Goal: Information Seeking & Learning: Learn about a topic

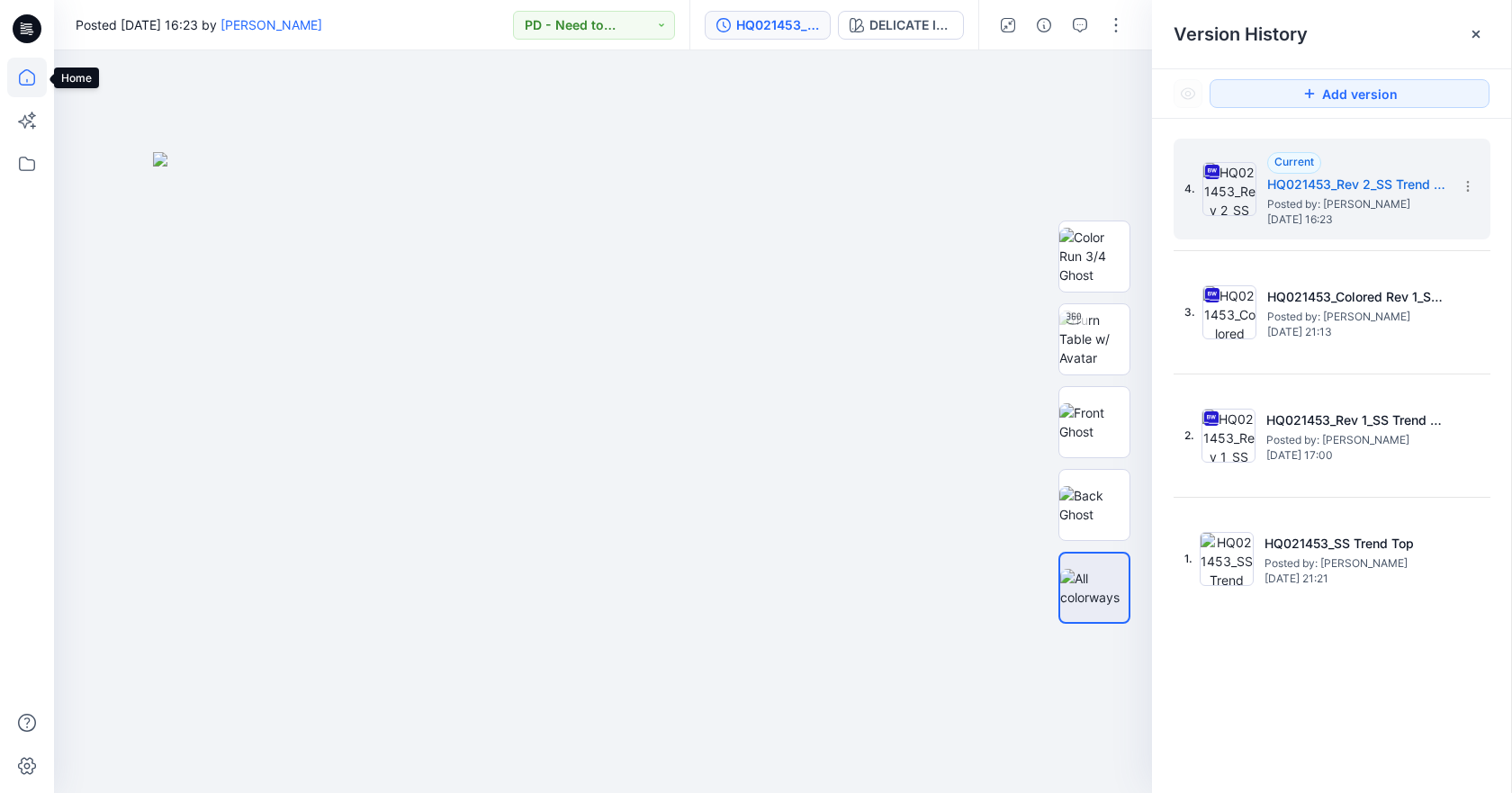
click at [19, 80] on icon at bounding box center [27, 78] width 40 height 40
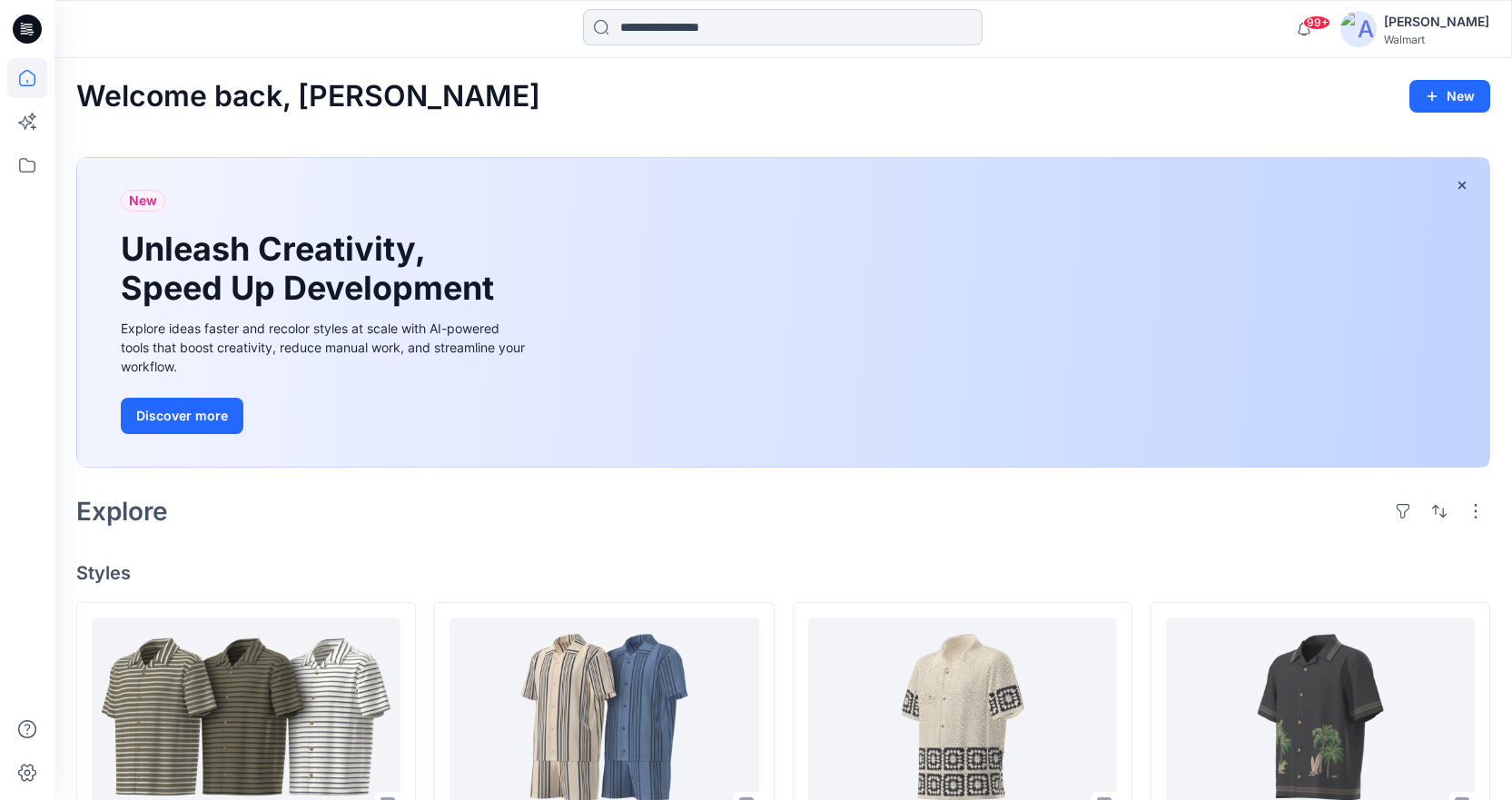
click at [707, 22] on input at bounding box center [783, 27] width 400 height 36
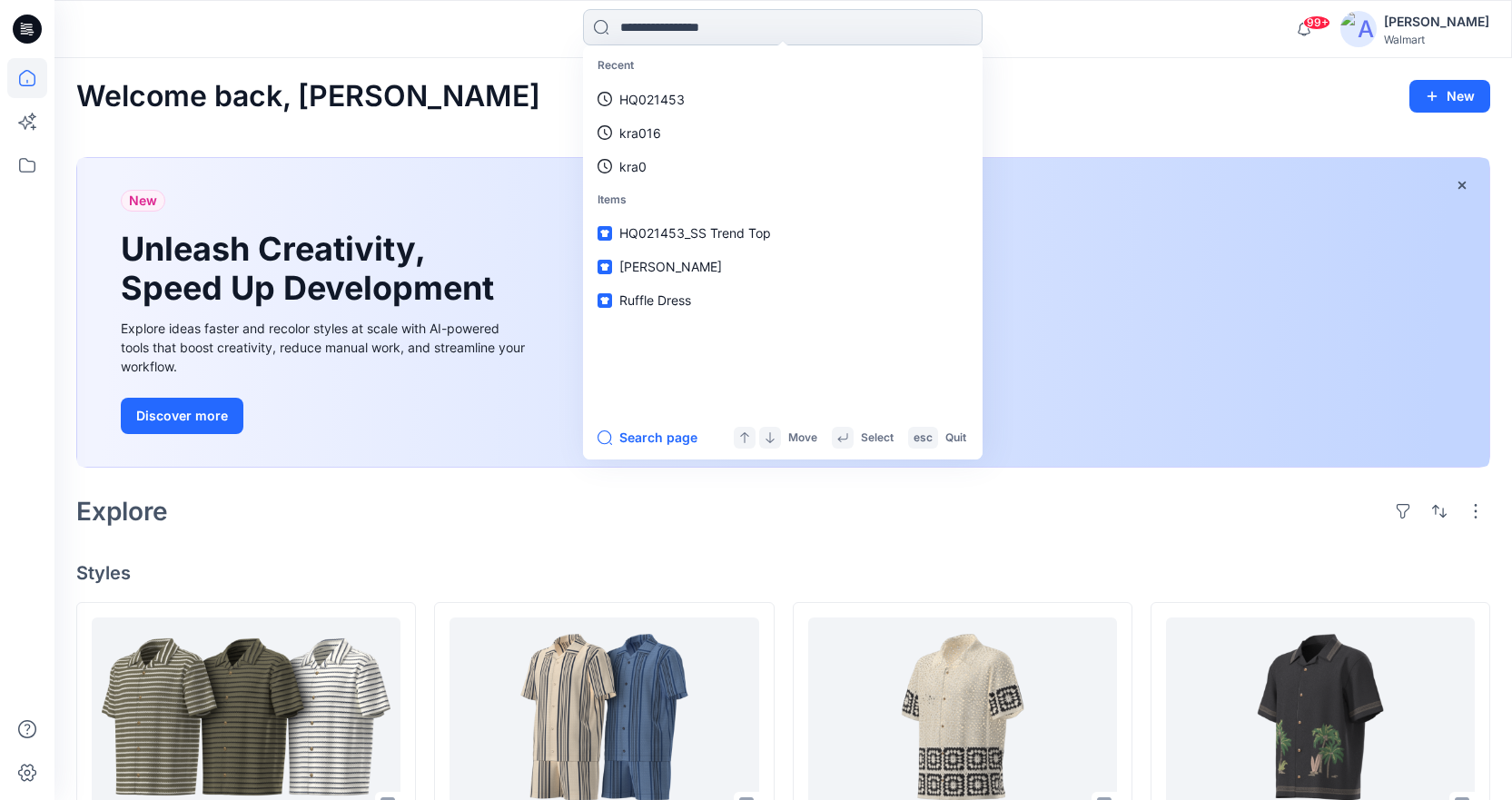
paste input "*********"
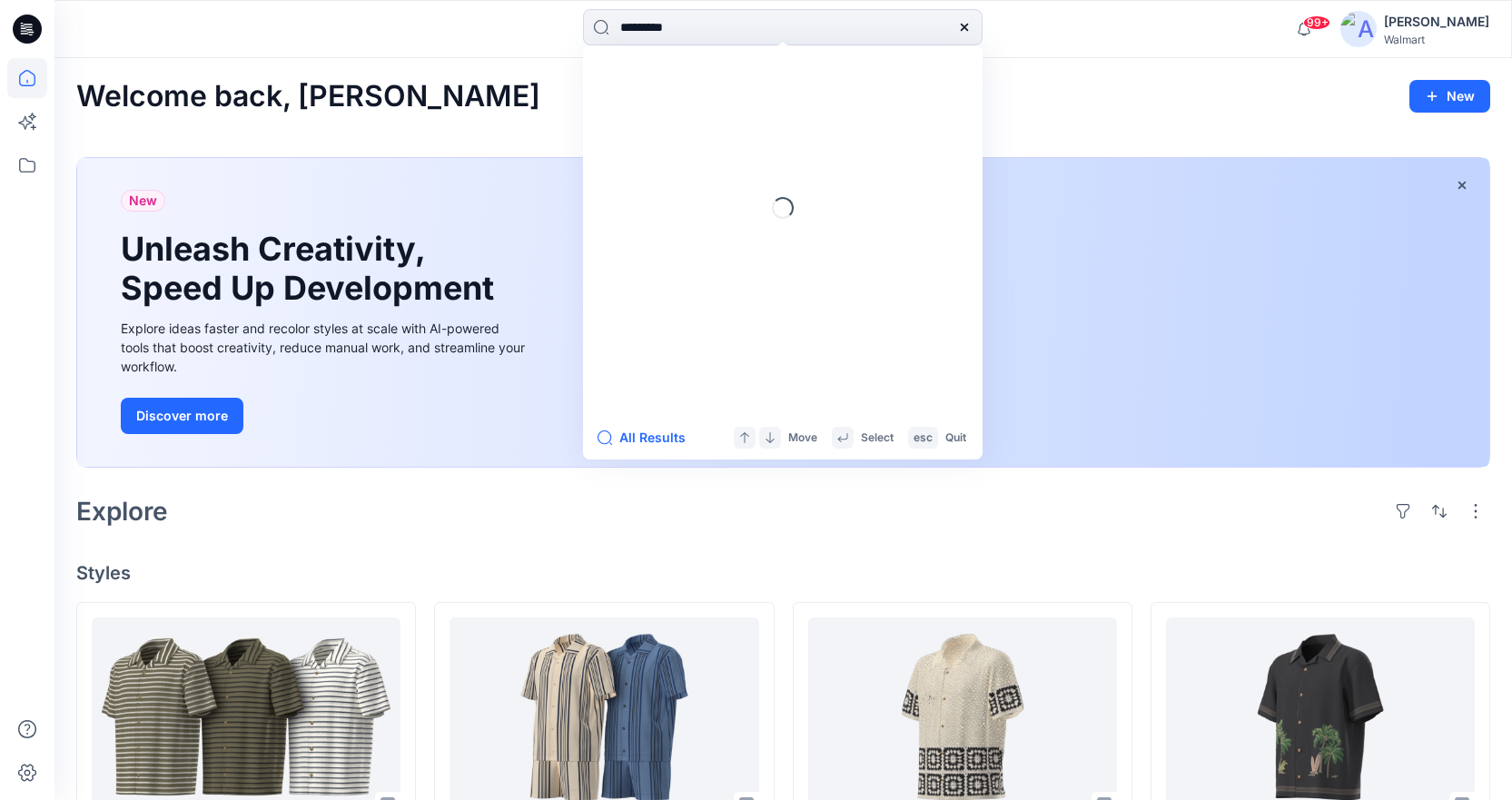
type input "********"
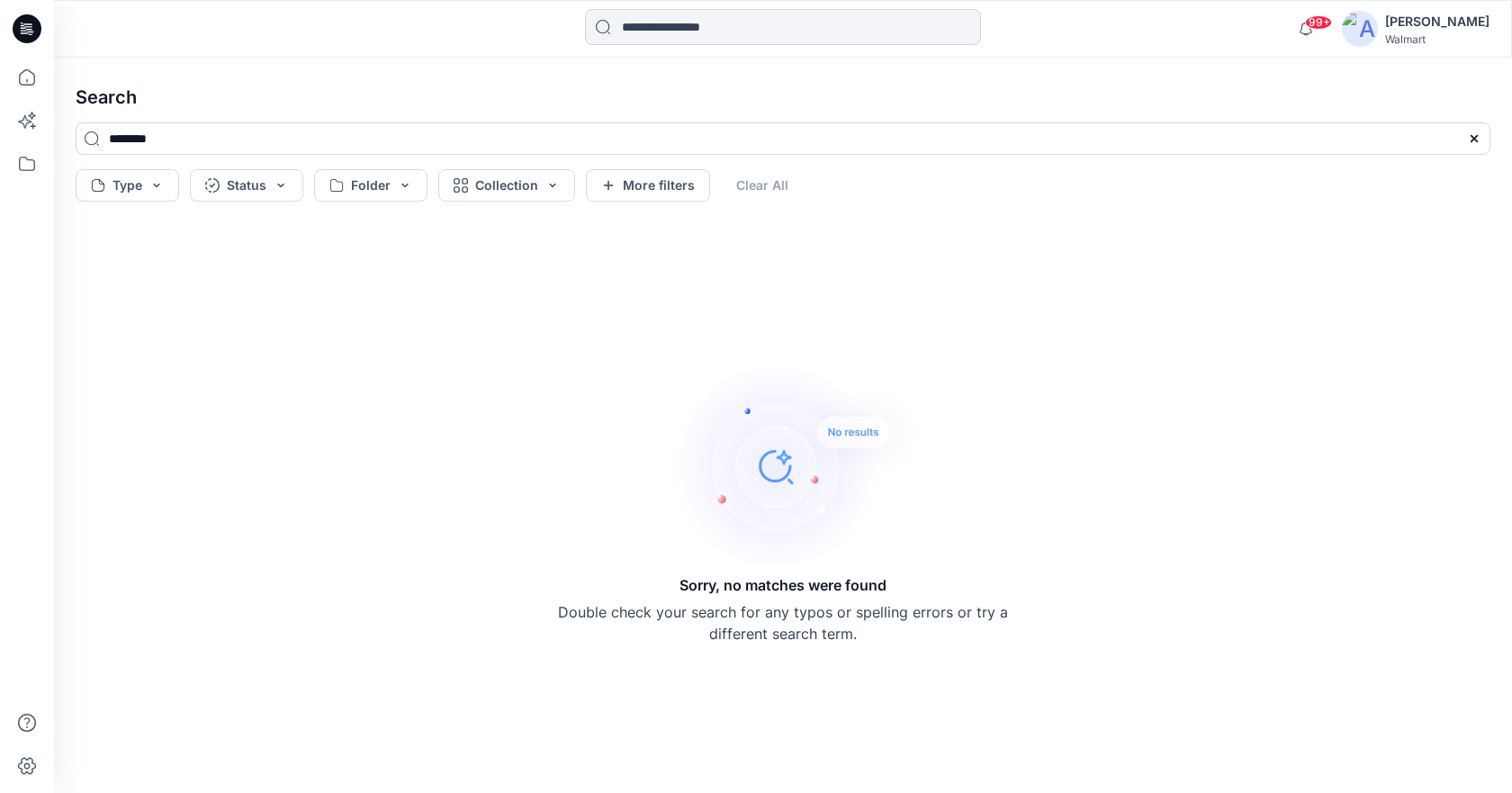
click at [746, 30] on input at bounding box center [783, 27] width 396 height 36
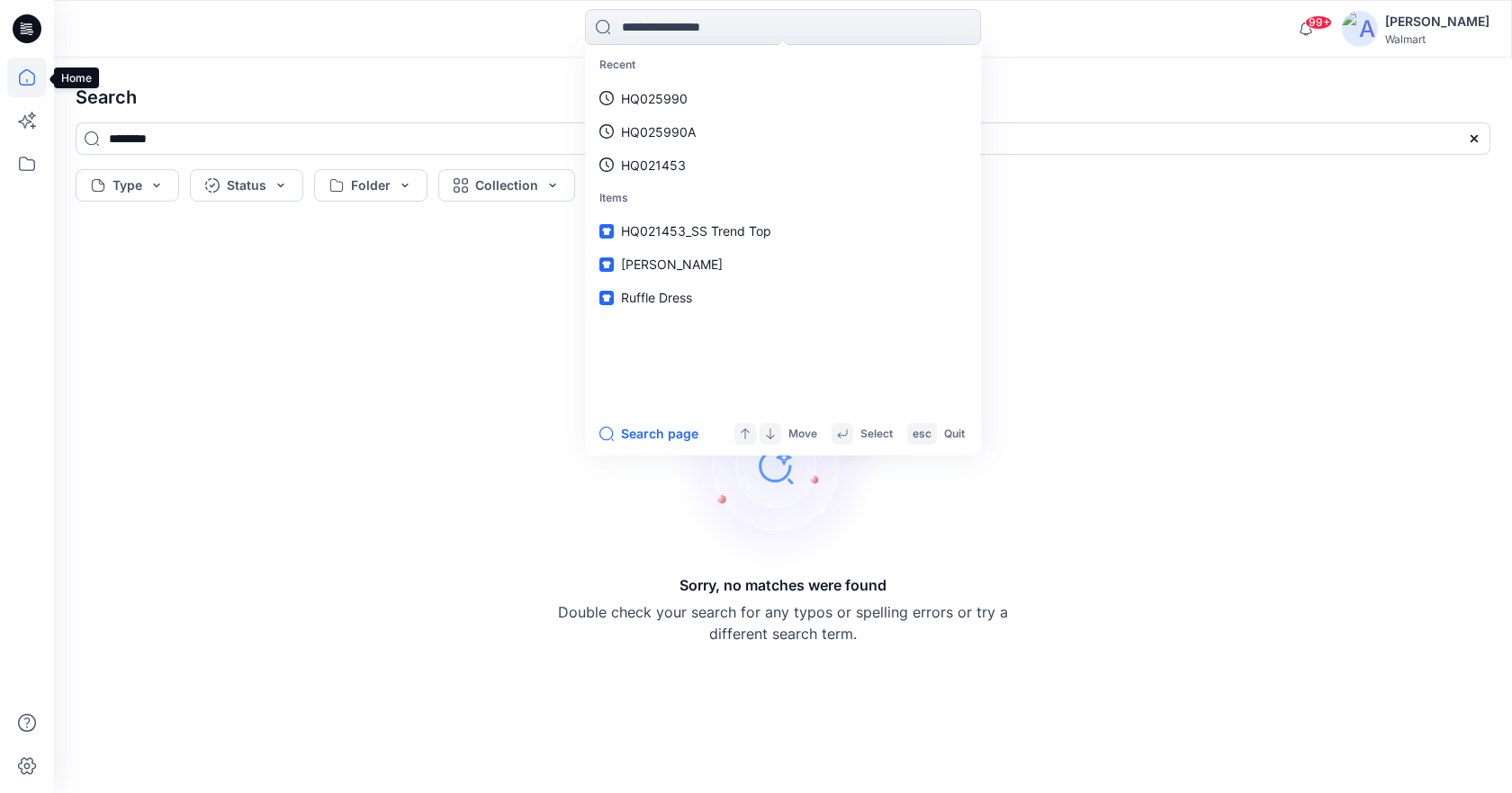
click at [35, 68] on icon at bounding box center [27, 78] width 40 height 40
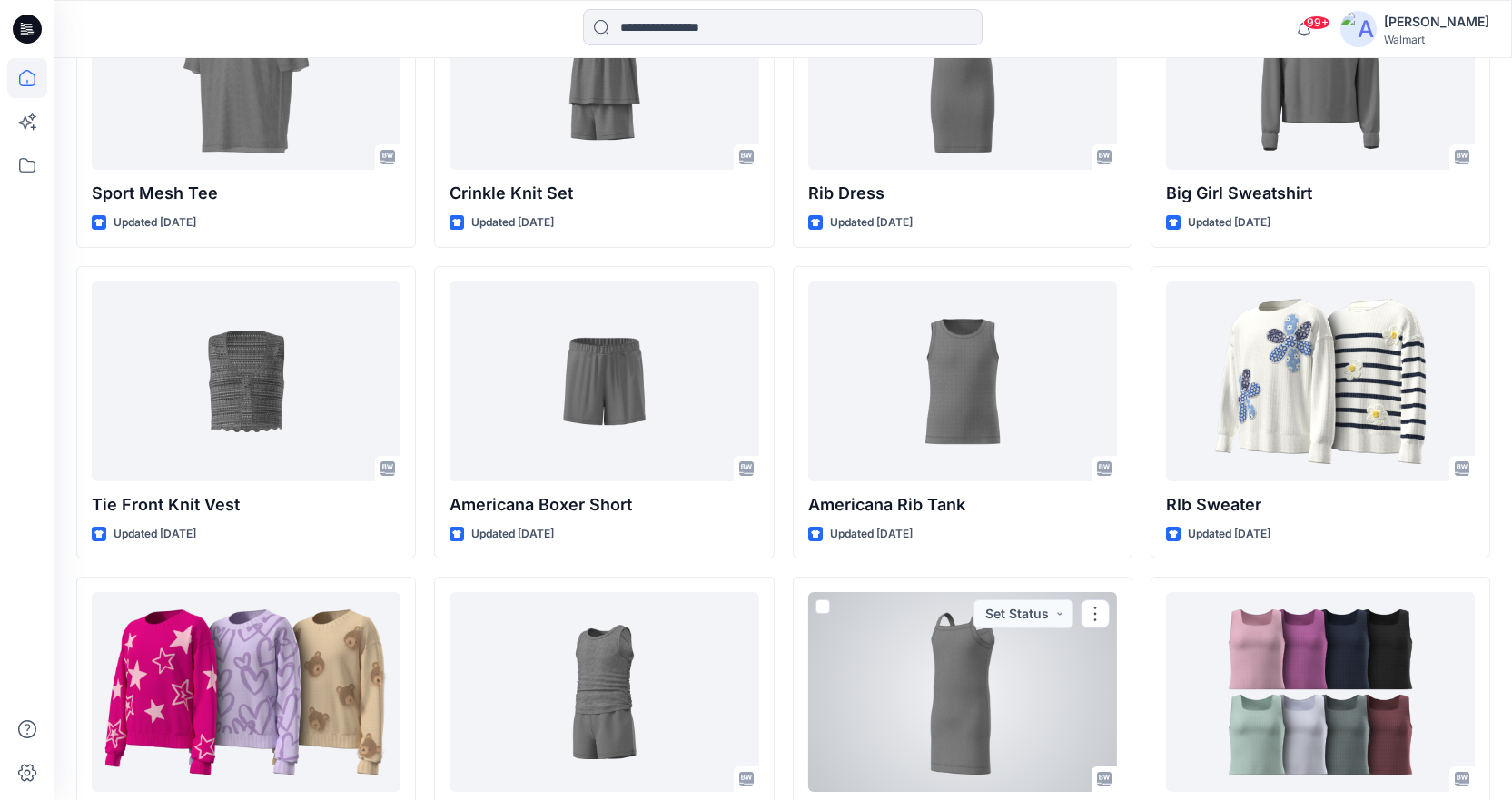
scroll to position [4778, 0]
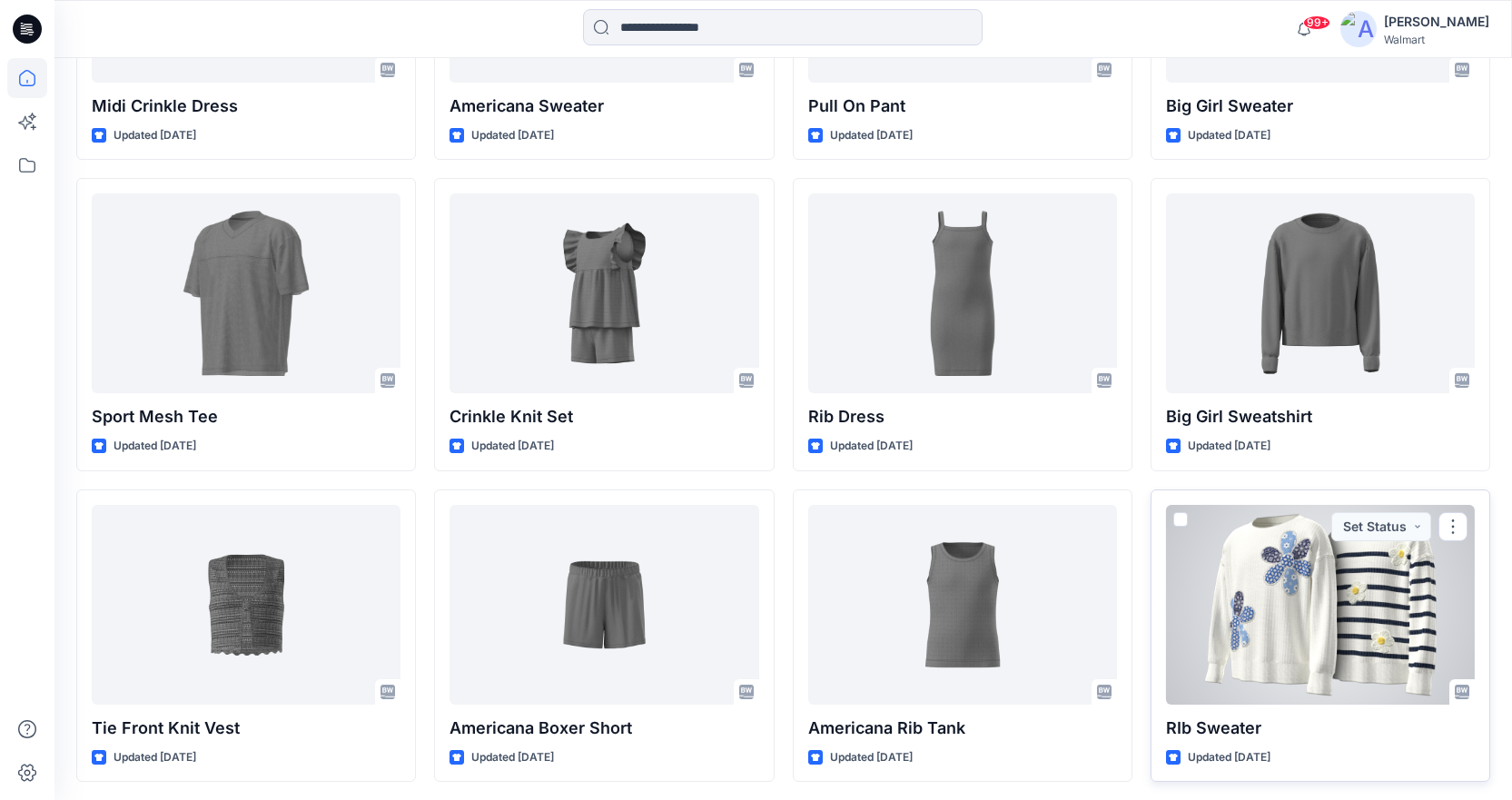
click at [1252, 569] on div at bounding box center [1320, 604] width 308 height 200
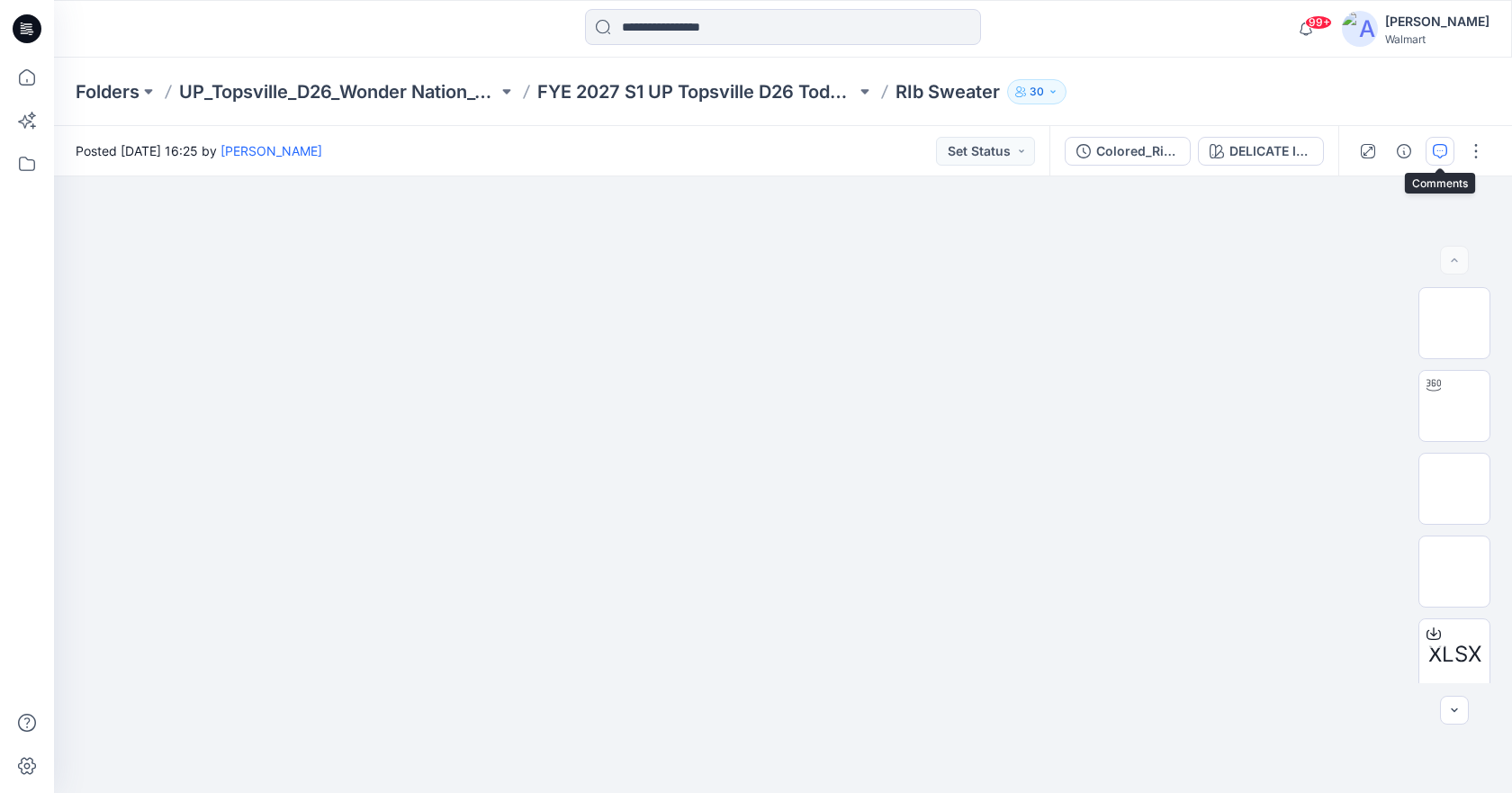
click at [1441, 154] on icon "button" at bounding box center [1441, 151] width 14 height 14
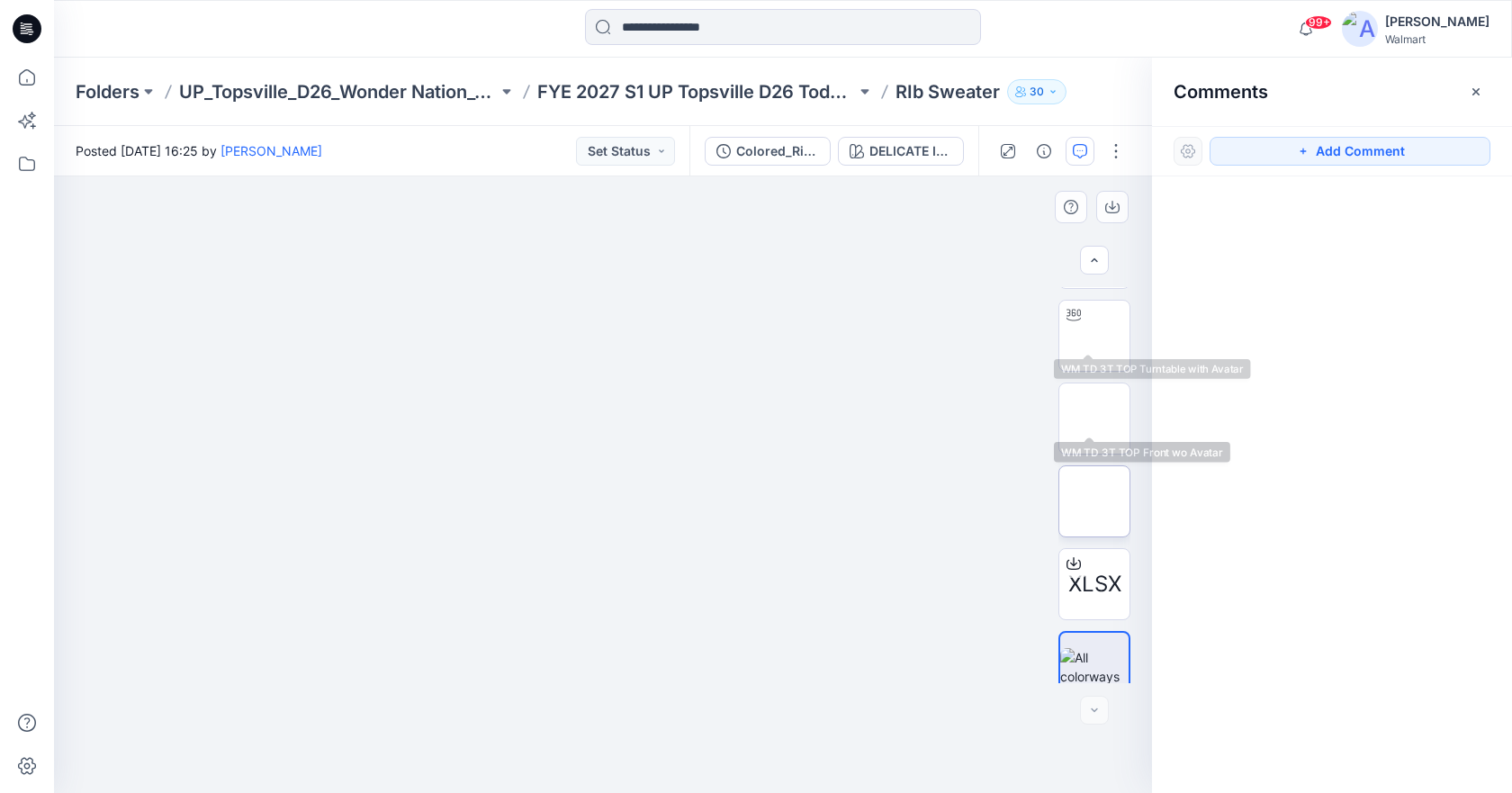
scroll to position [90, 0]
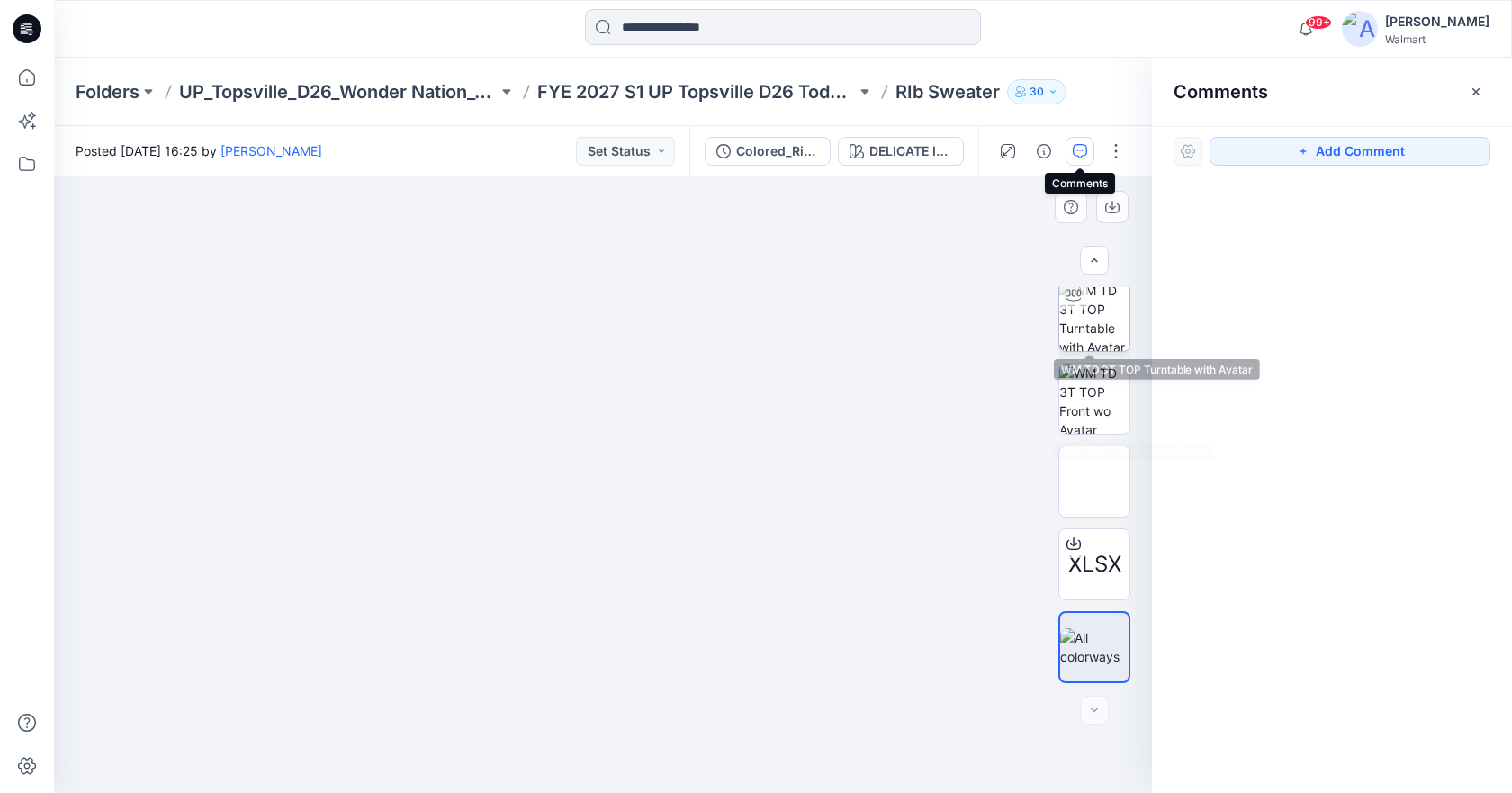
click at [1079, 328] on img at bounding box center [1095, 316] width 71 height 71
